Goal: Task Accomplishment & Management: Manage account settings

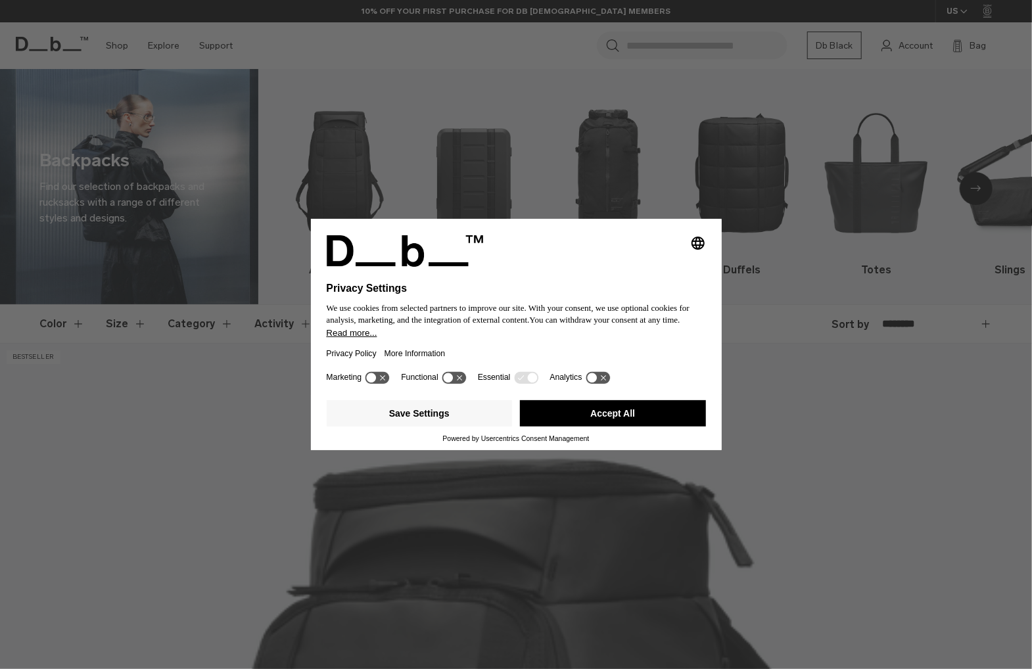
click at [670, 415] on button "Accept All" at bounding box center [613, 413] width 186 height 26
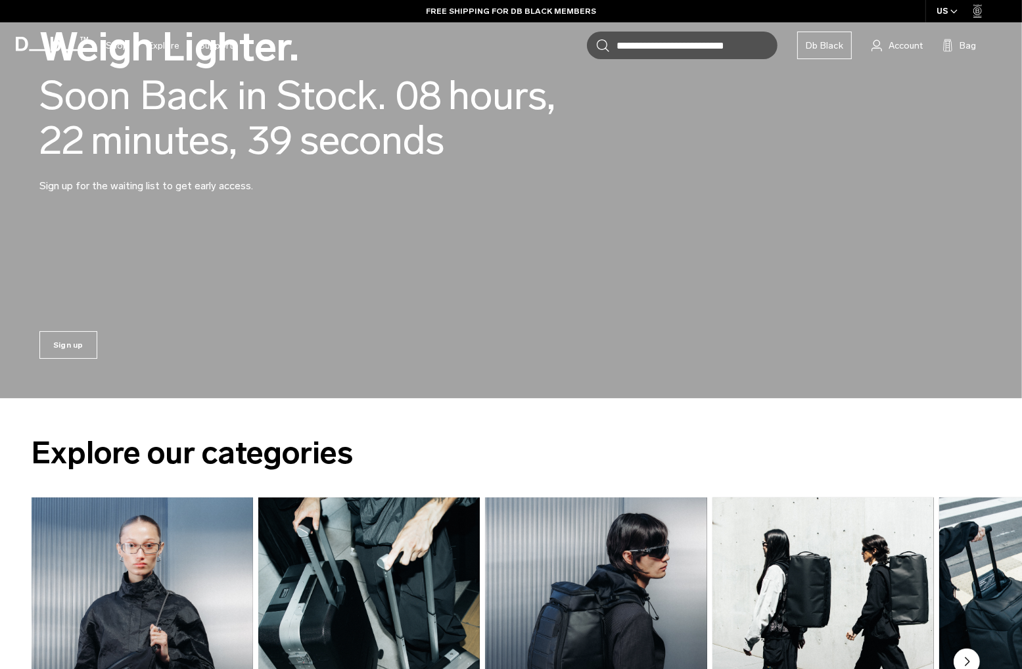
scroll to position [329, 0]
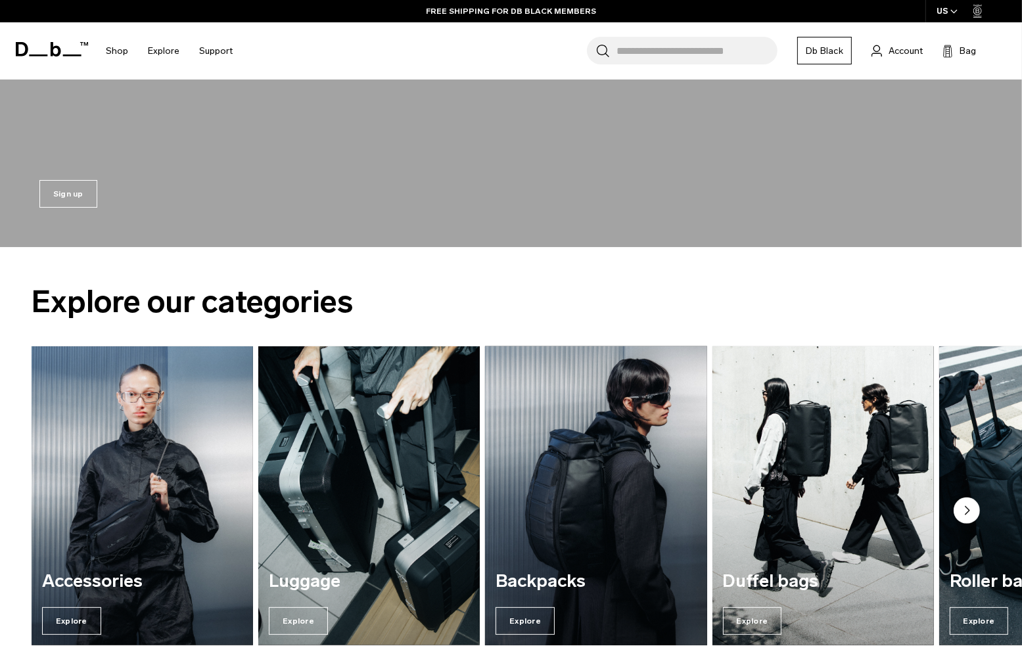
click at [568, 424] on img "3 / 7" at bounding box center [596, 496] width 228 height 308
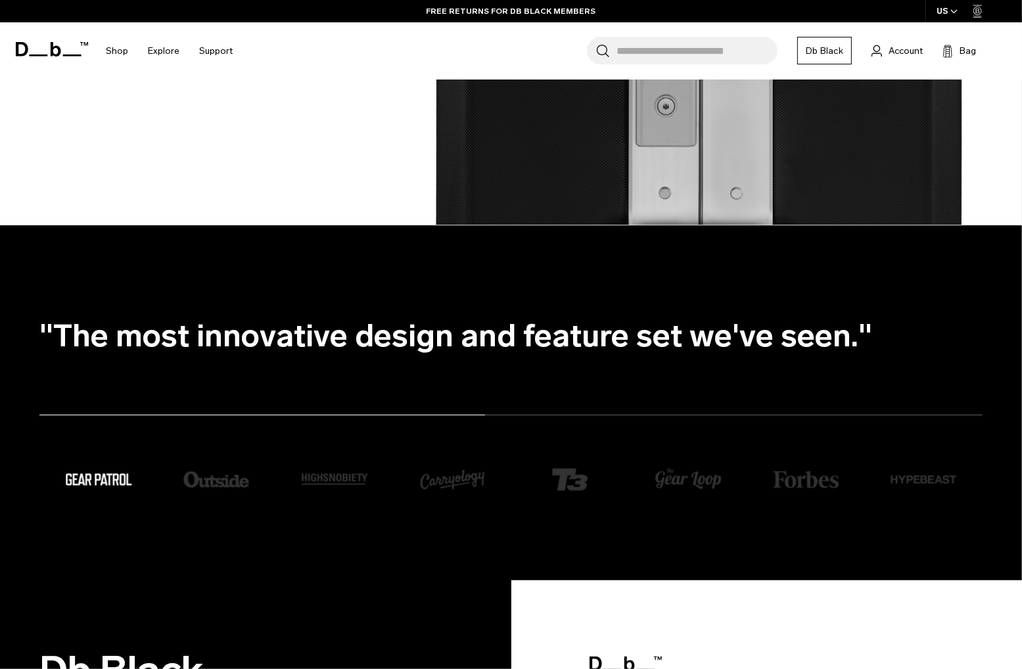
scroll to position [1972, 0]
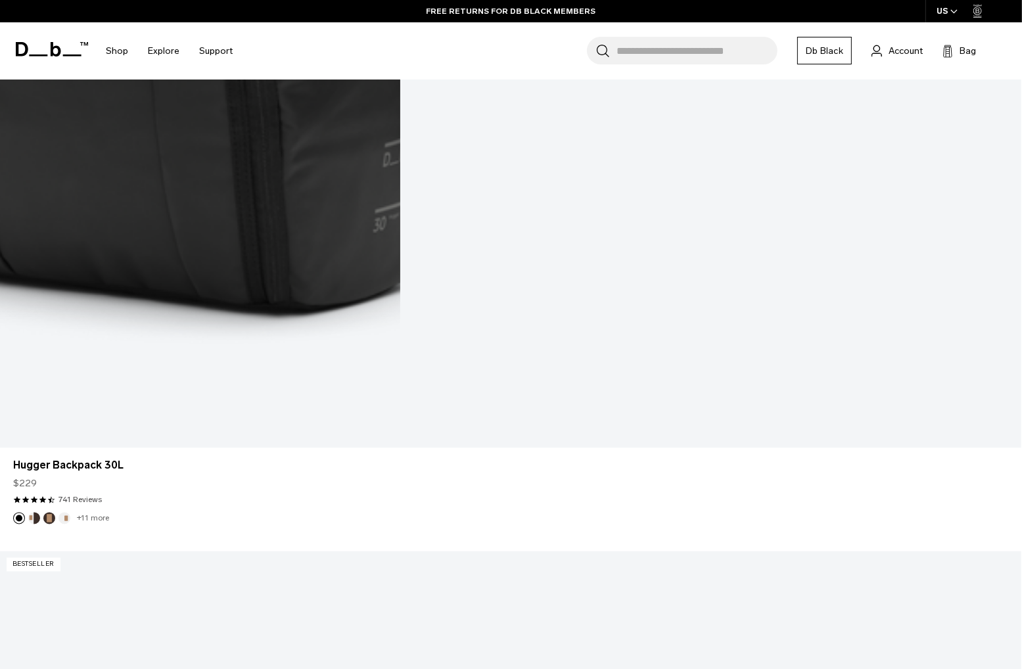
scroll to position [2432, 0]
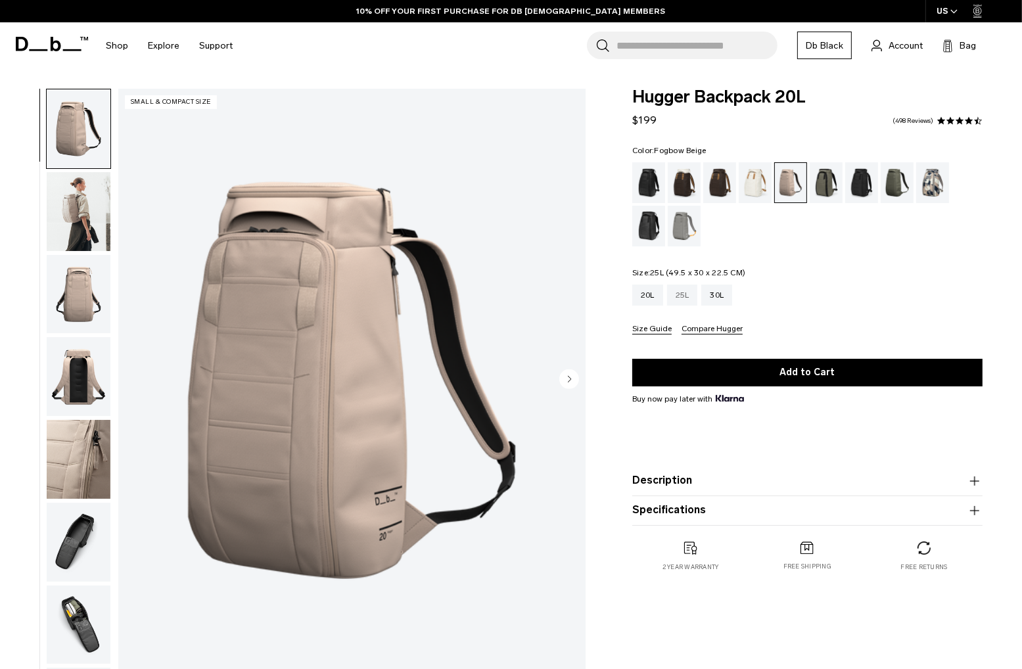
click at [674, 292] on div "25L" at bounding box center [682, 295] width 31 height 21
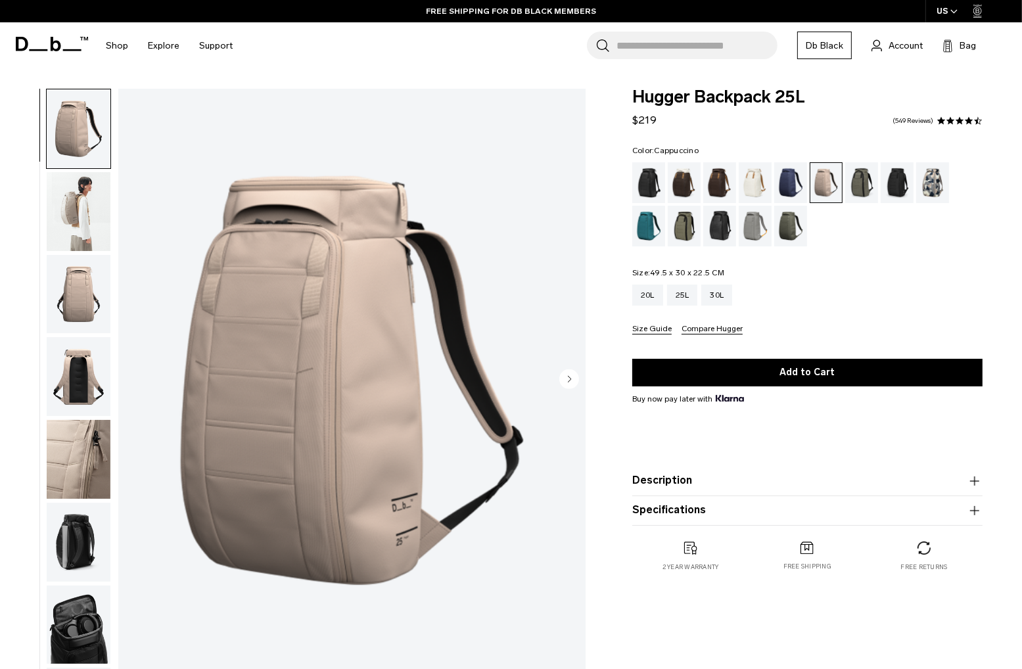
click at [679, 190] on div "Cappuccino" at bounding box center [685, 182] width 34 height 41
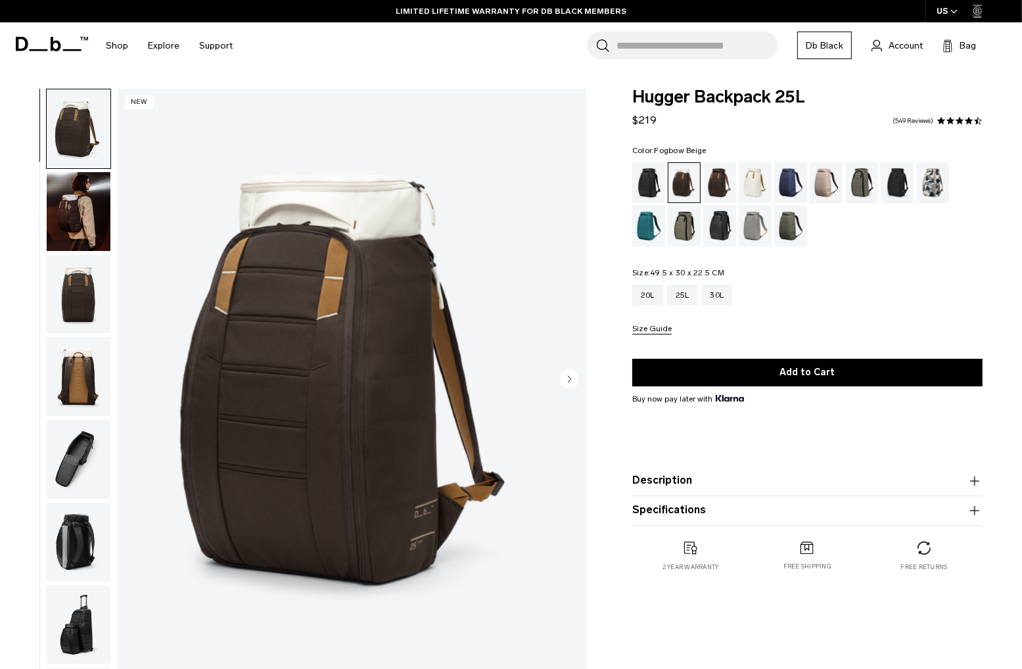
click at [830, 188] on div "Fogbow Beige" at bounding box center [827, 182] width 34 height 41
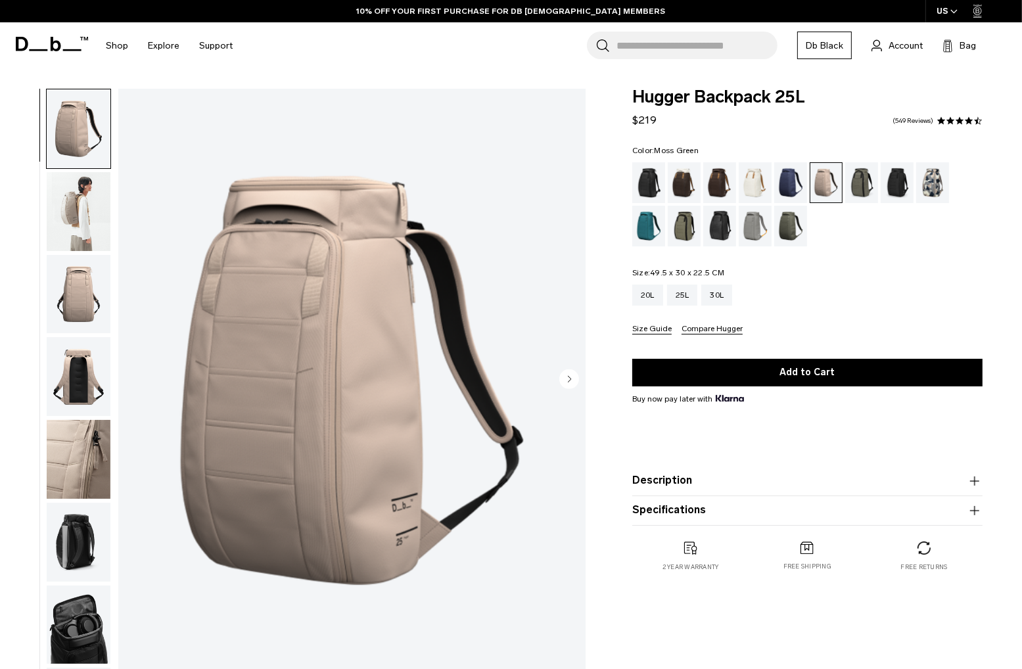
click at [785, 231] on div "Moss Green" at bounding box center [791, 226] width 34 height 41
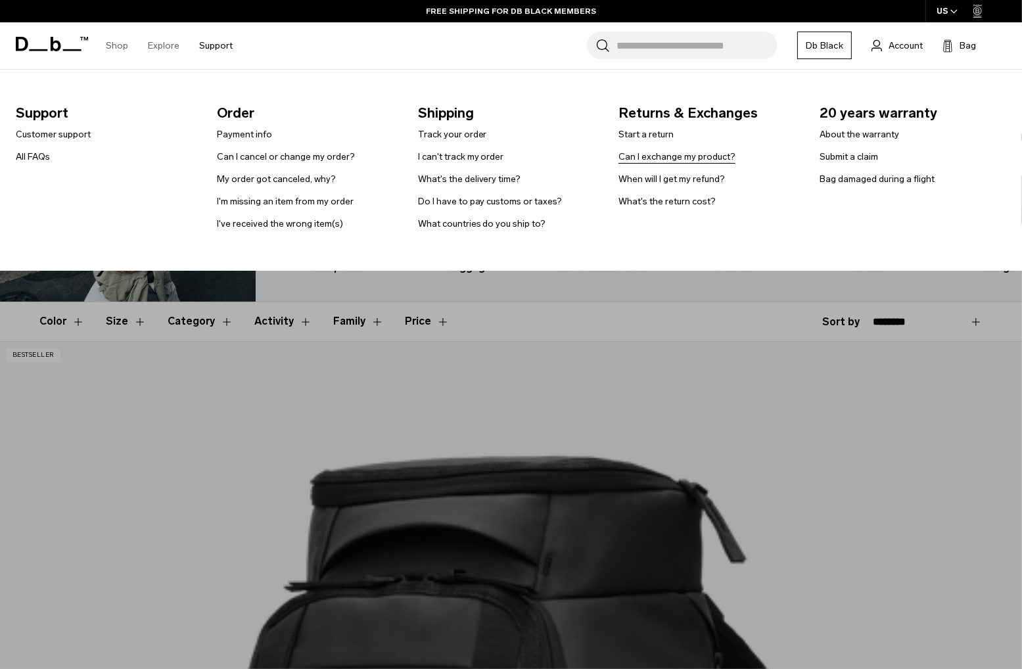
click at [727, 156] on link "Can I exchange my product?" at bounding box center [676, 157] width 117 height 14
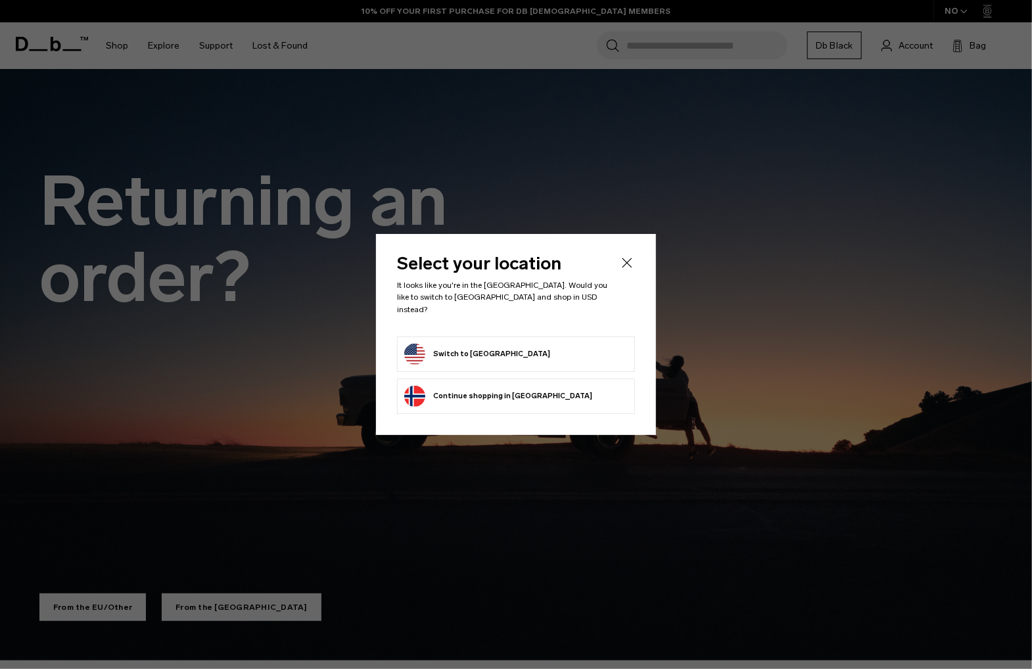
click at [535, 347] on form "Switch to United States" at bounding box center [515, 354] width 223 height 21
click at [489, 348] on button "Switch to United States" at bounding box center [477, 354] width 146 height 21
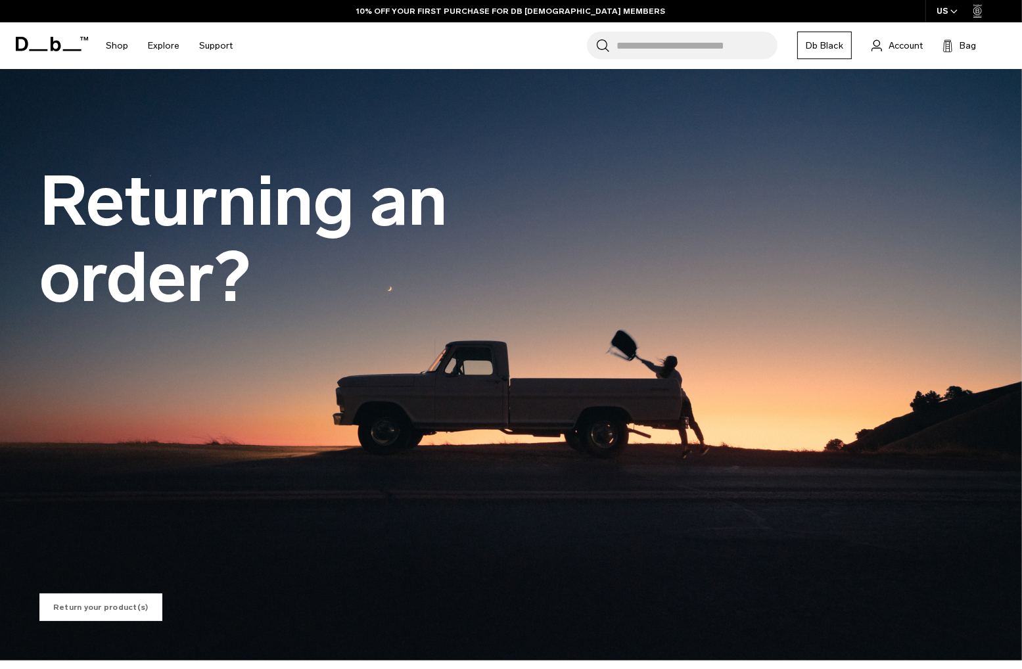
click at [116, 599] on link "Return your product(s)" at bounding box center [100, 607] width 123 height 28
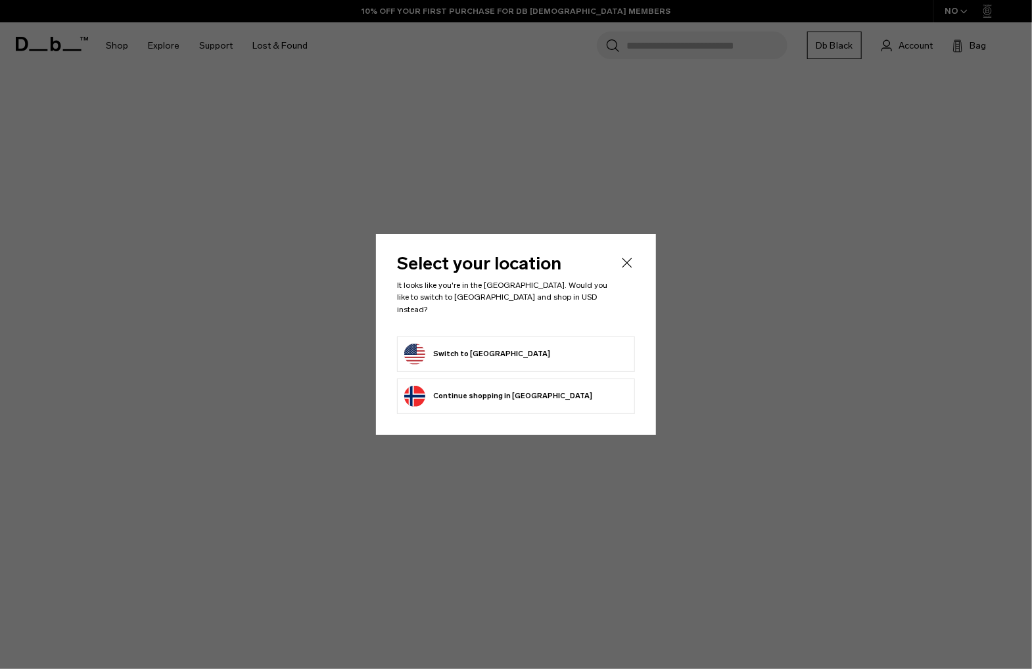
click at [487, 350] on button "Switch to United States" at bounding box center [477, 354] width 146 height 21
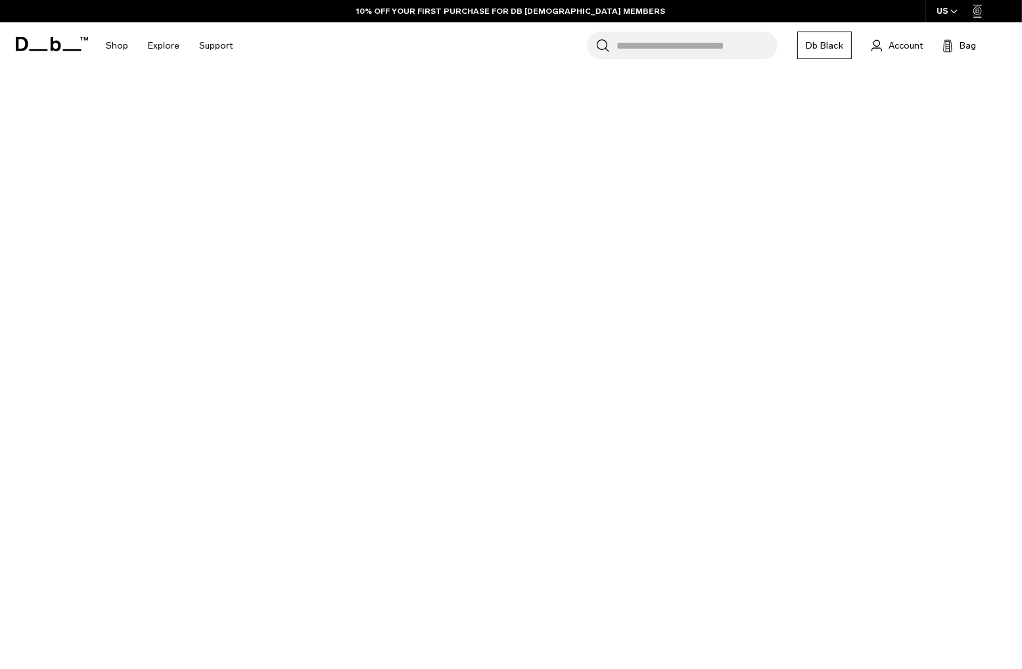
click at [946, 12] on div "US" at bounding box center [947, 11] width 44 height 22
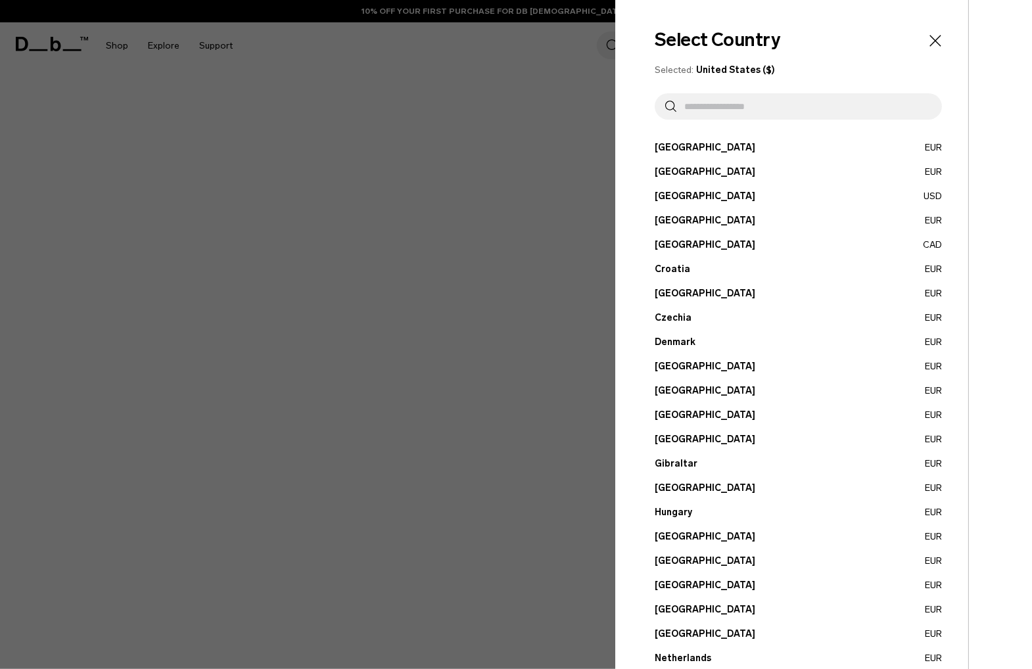
scroll to position [300, 0]
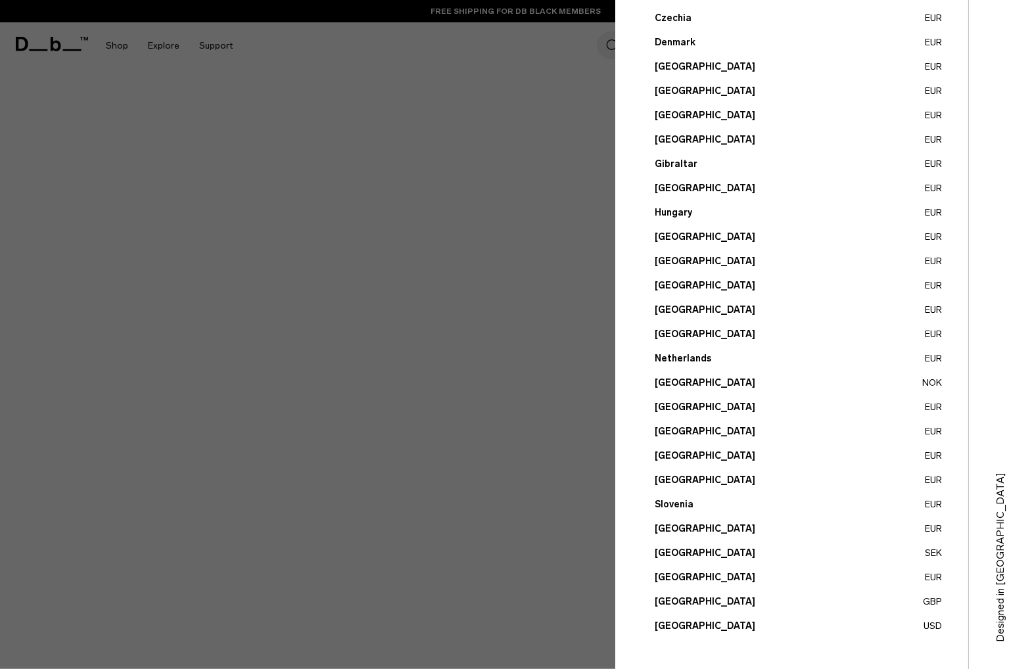
click at [694, 625] on button "[GEOGRAPHIC_DATA] USD" at bounding box center [798, 626] width 287 height 14
